Goal: Find specific page/section: Find specific page/section

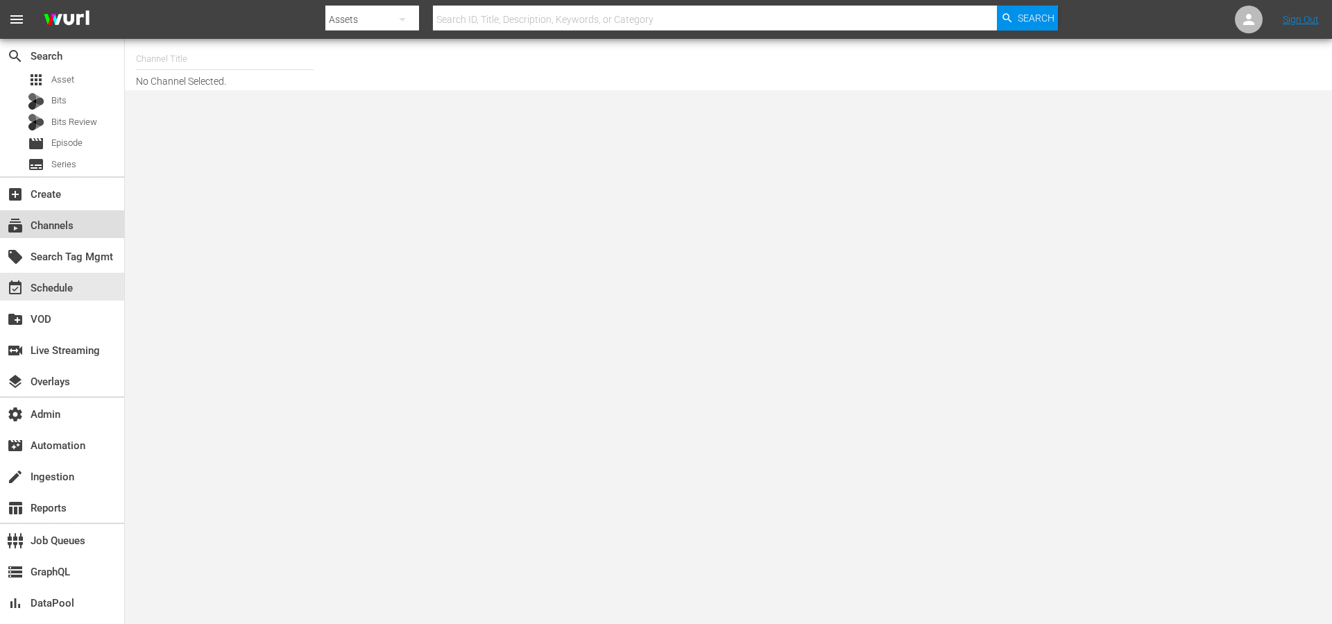
click at [89, 219] on div "subscriptions Channels" at bounding box center [62, 224] width 124 height 28
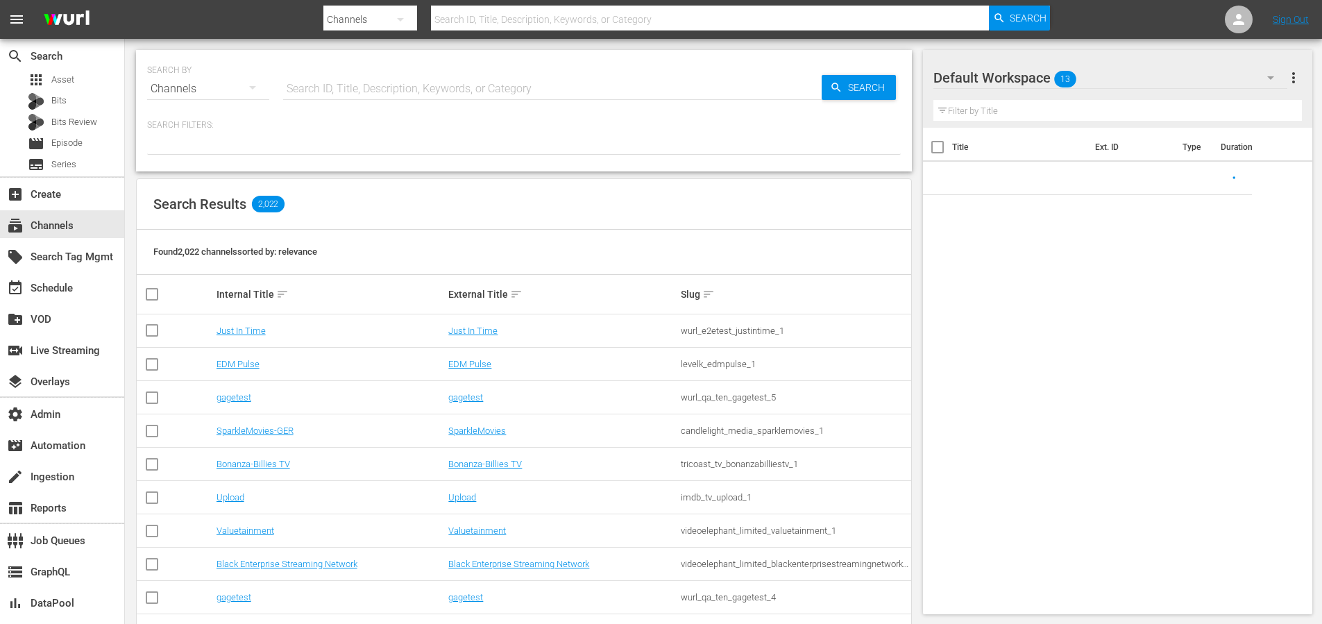
click at [497, 24] on input "text" at bounding box center [710, 19] width 559 height 33
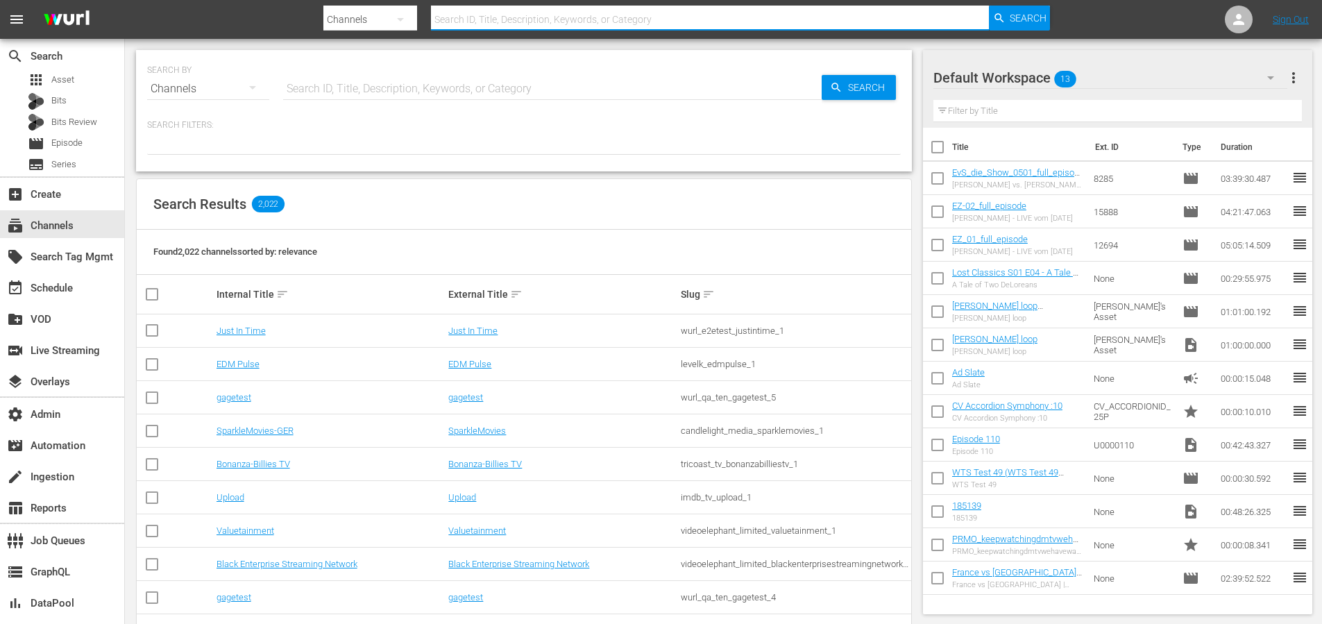
paste input "trace_global_tracesportstars_1"
type input "trace_global_tracesportstars_1"
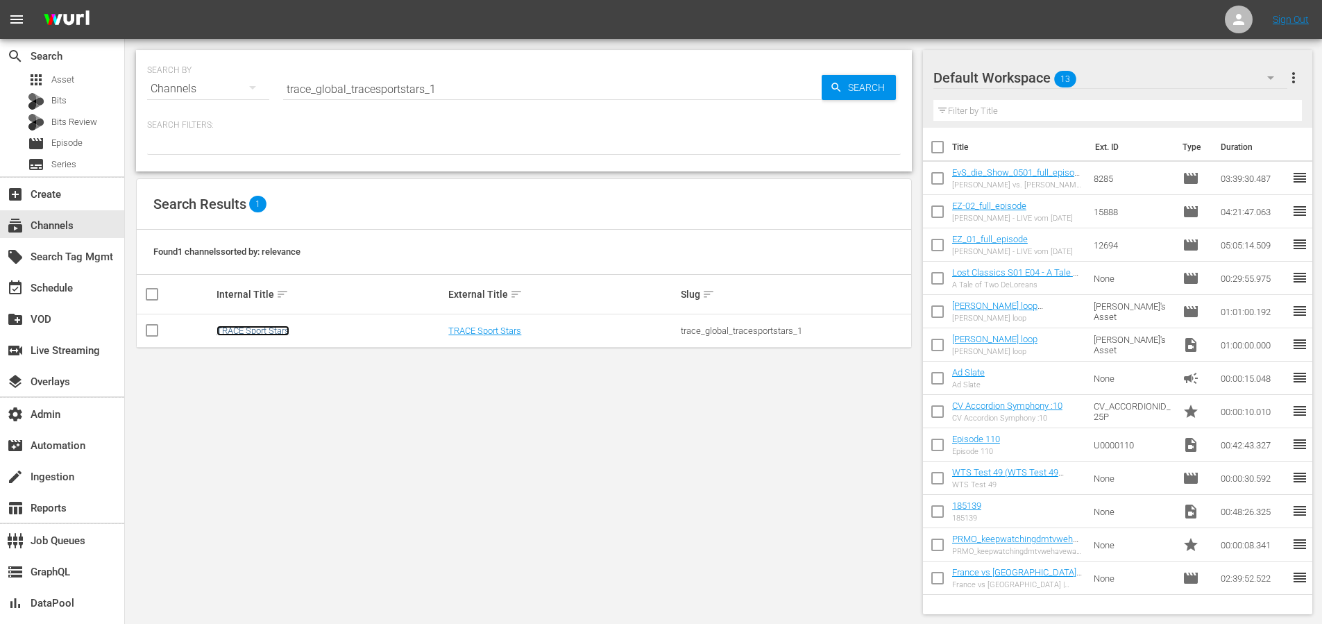
click at [269, 325] on link "TRACE Sport Stars" at bounding box center [252, 330] width 73 height 10
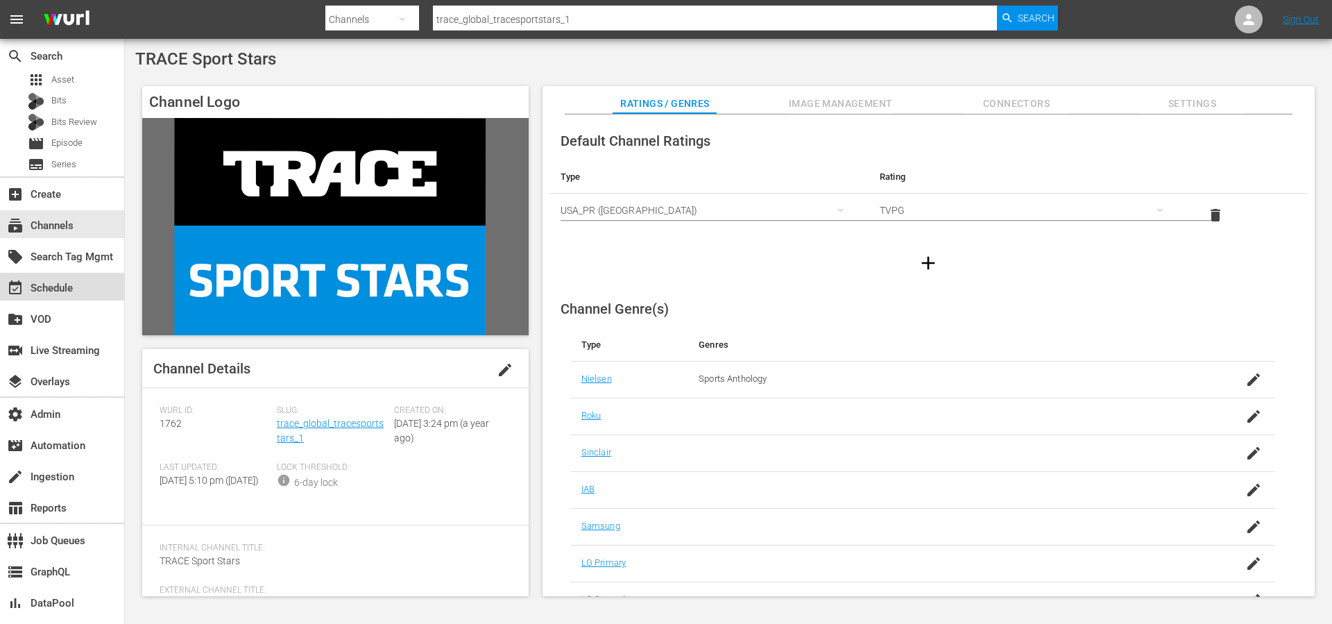
click at [78, 282] on div "event_available Schedule" at bounding box center [62, 287] width 124 height 28
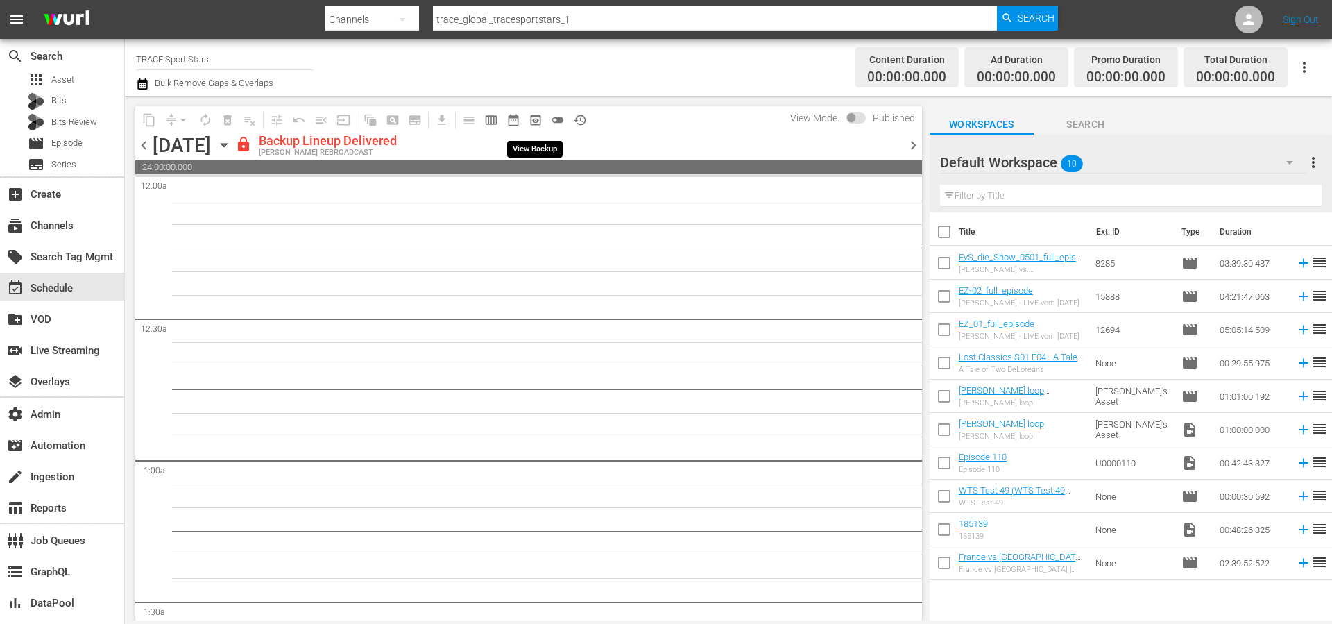
click at [536, 117] on span "preview_outlined" at bounding box center [536, 120] width 14 height 14
